Goal: Task Accomplishment & Management: Manage account settings

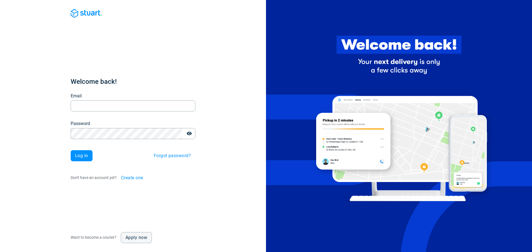
click at [104, 99] on div "Email Email" at bounding box center [133, 102] width 125 height 19
click at [103, 102] on input "Email" at bounding box center [133, 106] width 125 height 11
click at [103, 103] on input "Email" at bounding box center [133, 106] width 125 height 11
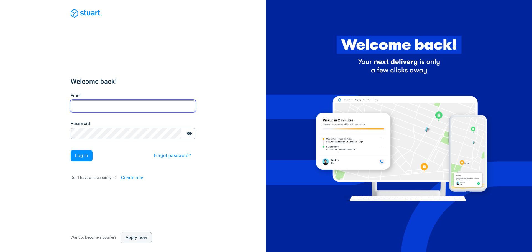
click at [103, 103] on input "Email" at bounding box center [133, 106] width 125 height 11
click at [103, 104] on input "Email" at bounding box center [133, 106] width 125 height 11
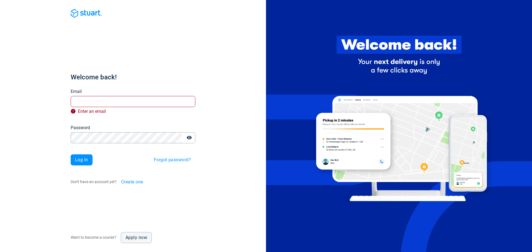
drag, startPoint x: 157, startPoint y: 64, endPoint x: 139, endPoint y: 72, distance: 19.4
click at [149, 58] on div "Welcome back! Email Email Enter an email Password Password Log in Forgot passwo…" at bounding box center [133, 126] width 125 height 252
click at [134, 198] on div "Welcome back! Email Email Enter an email Password Password Log in Forgot passwo…" at bounding box center [133, 126] width 125 height 252
